Goal: Task Accomplishment & Management: Complete application form

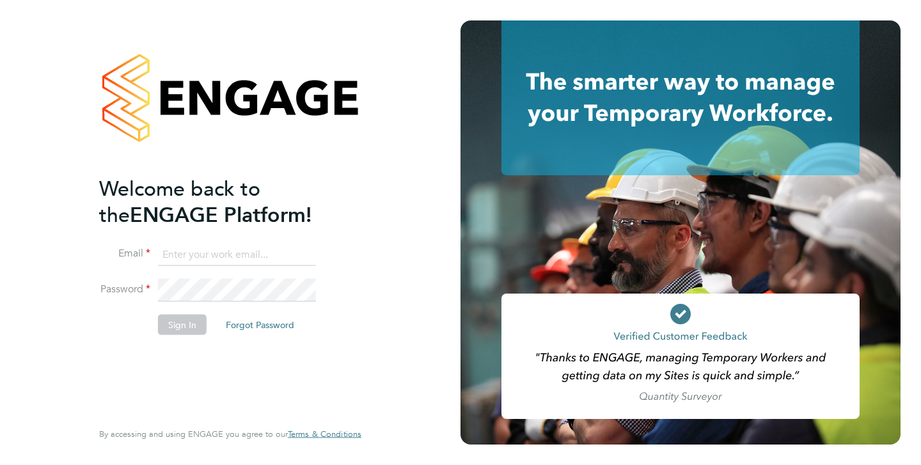
type input "[EMAIL_ADDRESS][DOMAIN_NAME]"
click at [184, 328] on button "Sign In" at bounding box center [182, 324] width 49 height 20
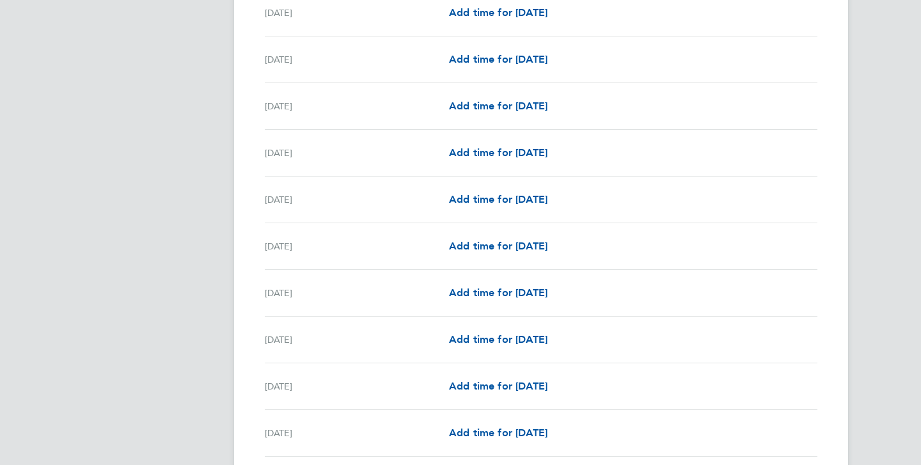
scroll to position [1024, 0]
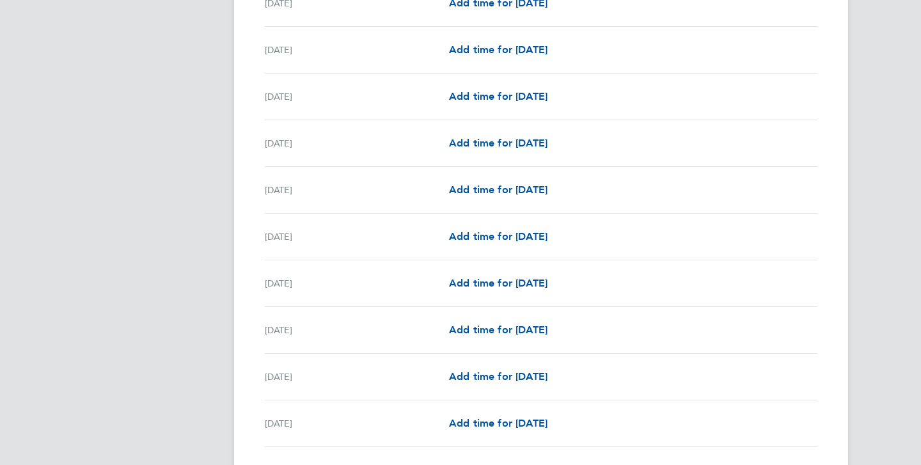
click at [375, 285] on div "Sat 20 Sep" at bounding box center [357, 283] width 184 height 15
click at [500, 287] on span "Add time for Sat 20 Sep" at bounding box center [498, 283] width 99 height 12
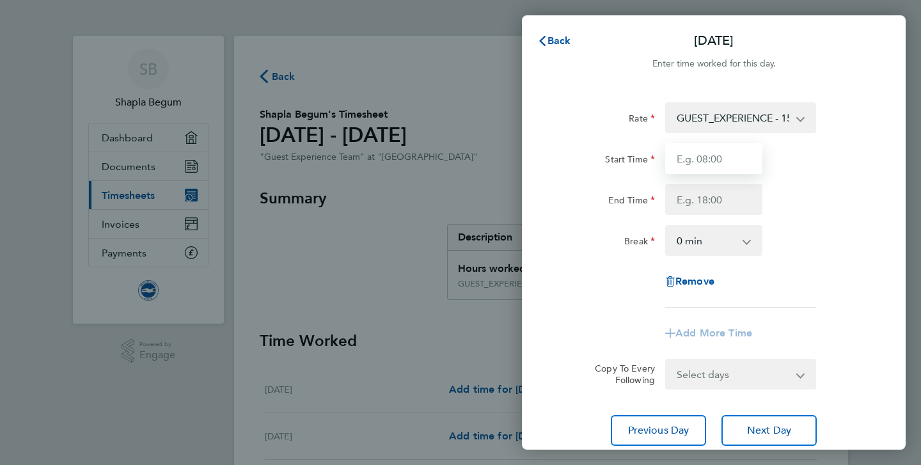
click at [717, 162] on input "Start Time" at bounding box center [713, 158] width 97 height 31
type input "11:15"
click at [729, 203] on input "End Time" at bounding box center [713, 199] width 97 height 31
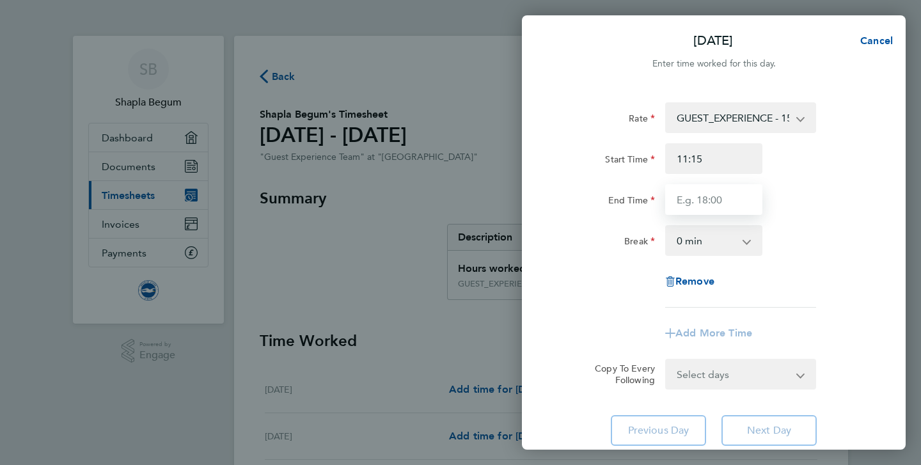
type input "15:15"
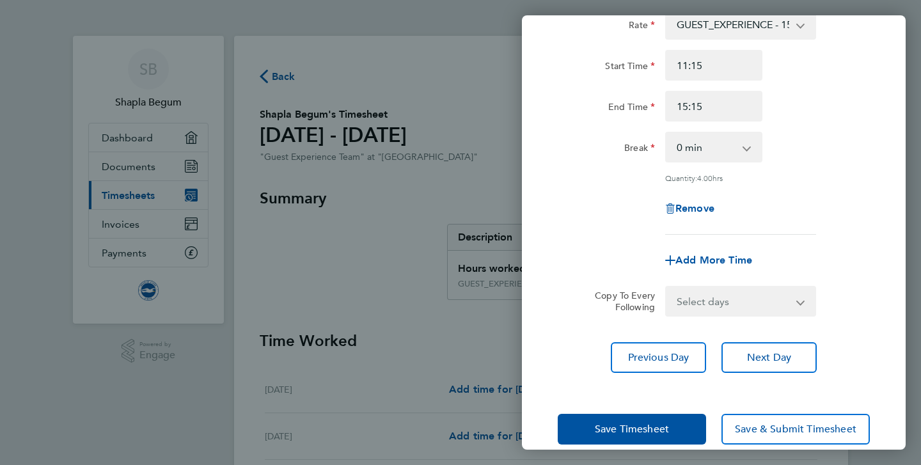
click at [658, 411] on div "Save Timesheet Save & Submit Timesheet" at bounding box center [714, 429] width 384 height 82
click at [668, 427] on span "Save Timesheet" at bounding box center [632, 429] width 74 height 13
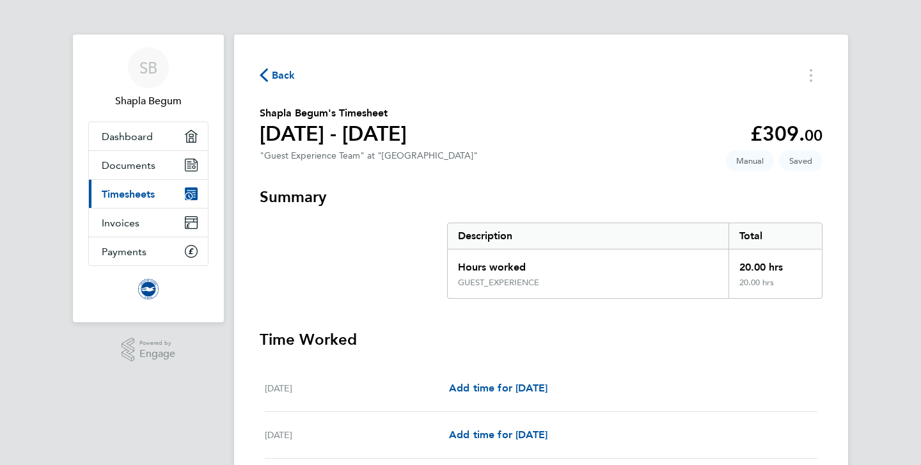
scroll to position [4, 0]
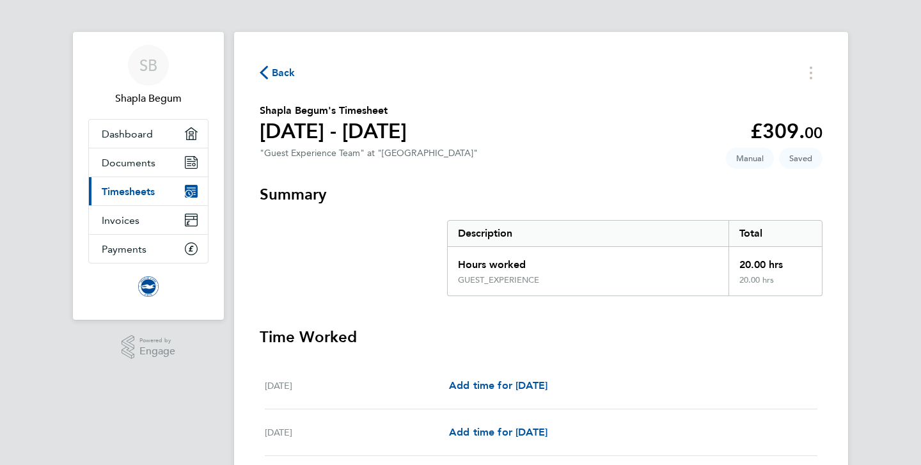
click at [156, 189] on link "Current page: Timesheets" at bounding box center [148, 191] width 119 height 28
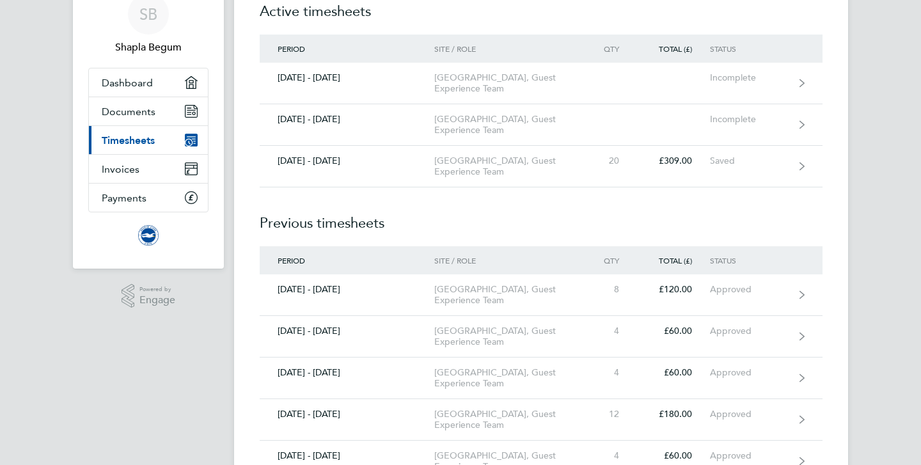
scroll to position [49, 0]
